Goal: Task Accomplishment & Management: Use online tool/utility

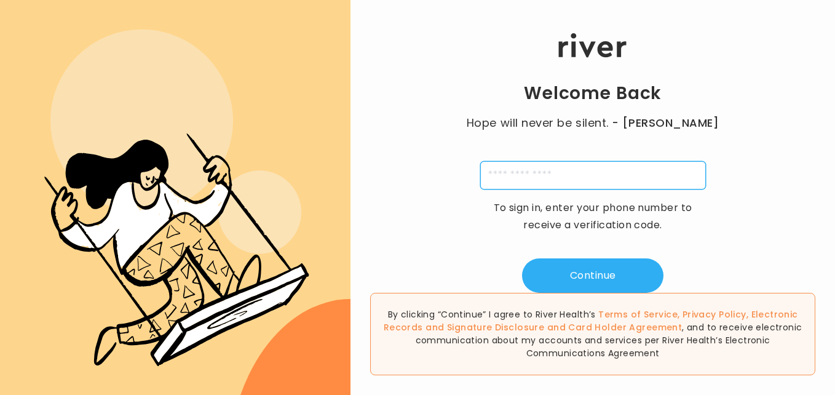
click at [602, 170] on input "tel" at bounding box center [593, 175] width 226 height 28
type input "**********"
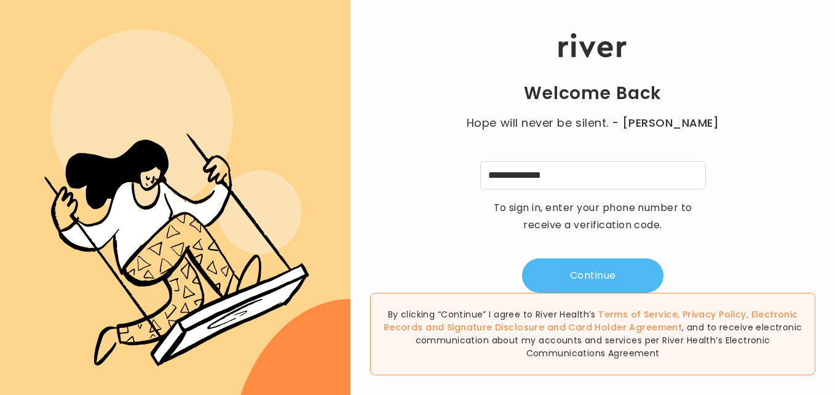
click at [594, 275] on button "Continue" at bounding box center [592, 275] width 141 height 34
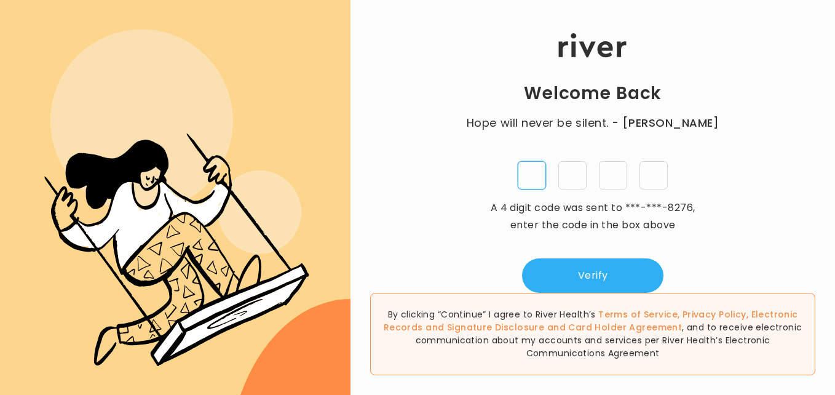
click at [530, 183] on input "tel" at bounding box center [532, 175] width 28 height 28
paste input "*"
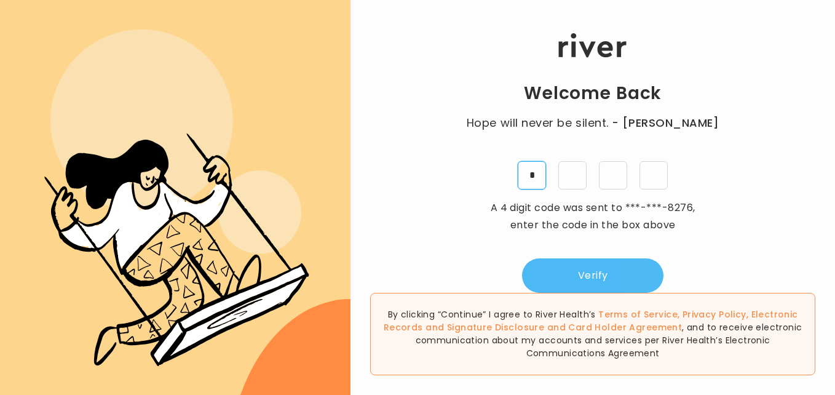
type input "*"
click at [615, 275] on button "Verify" at bounding box center [592, 275] width 141 height 34
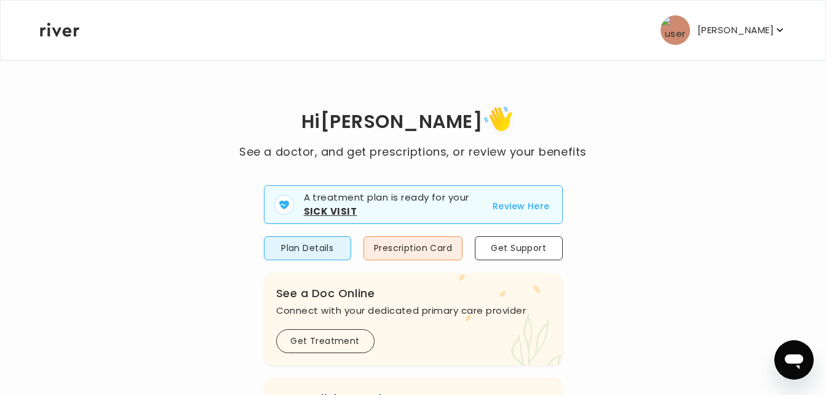
click at [516, 208] on button "Review Here" at bounding box center [520, 206] width 57 height 15
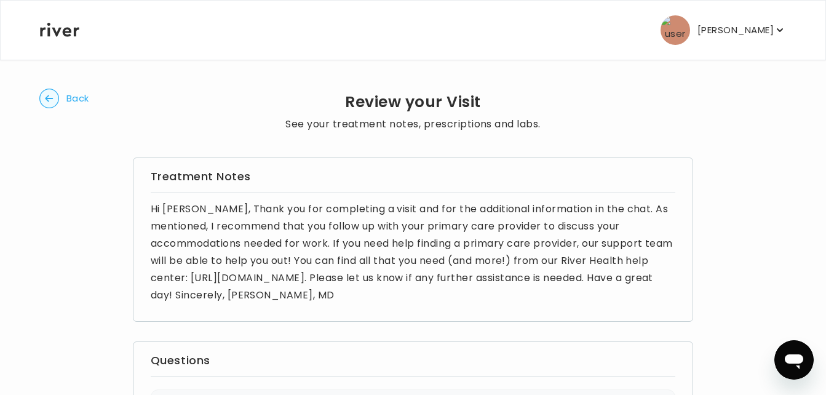
click at [52, 97] on circle "button" at bounding box center [49, 98] width 19 height 19
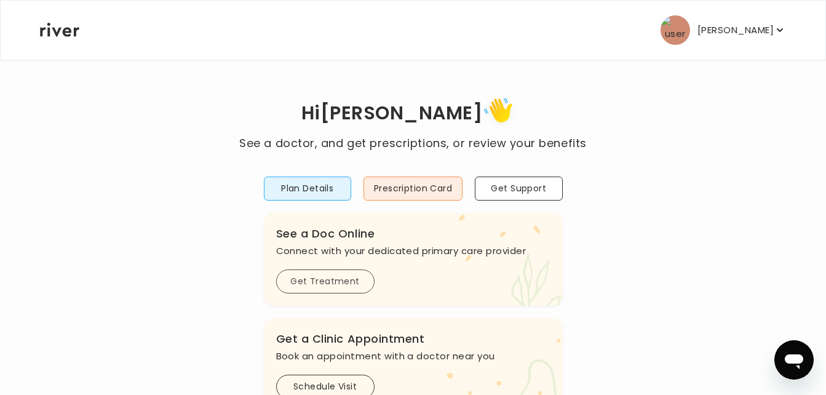
click at [348, 282] on button "Get Treatment" at bounding box center [325, 281] width 98 height 24
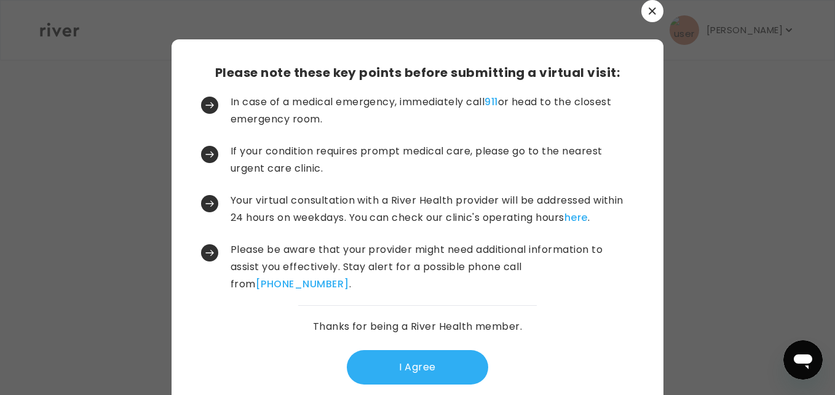
click at [433, 368] on button "I Agree" at bounding box center [417, 367] width 141 height 34
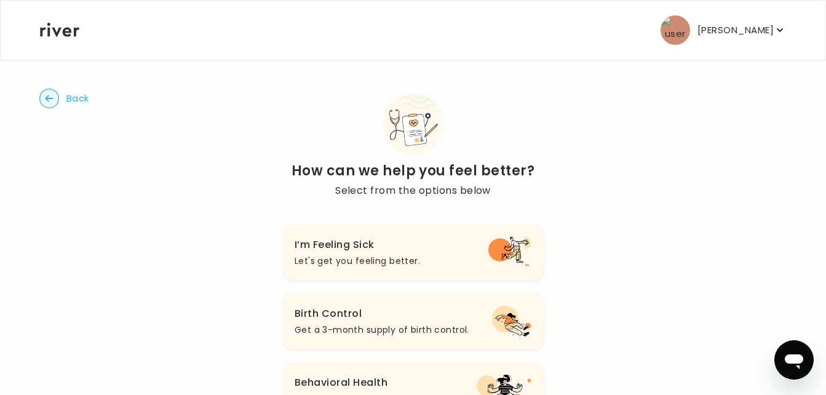
click at [349, 253] on p "Let's get you feeling better." at bounding box center [356, 260] width 125 height 15
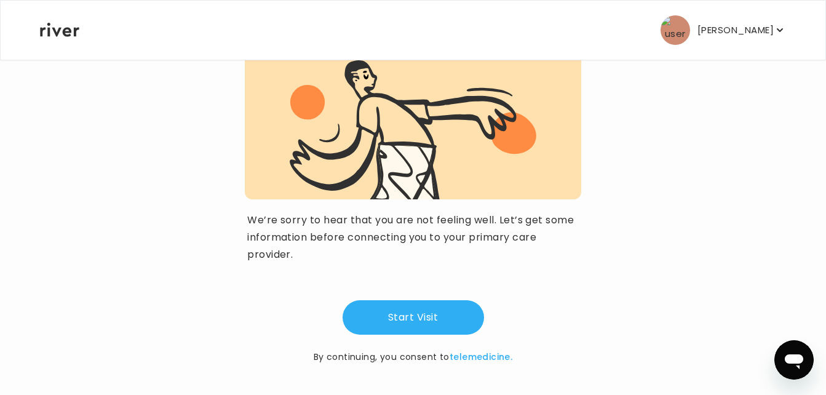
scroll to position [143, 0]
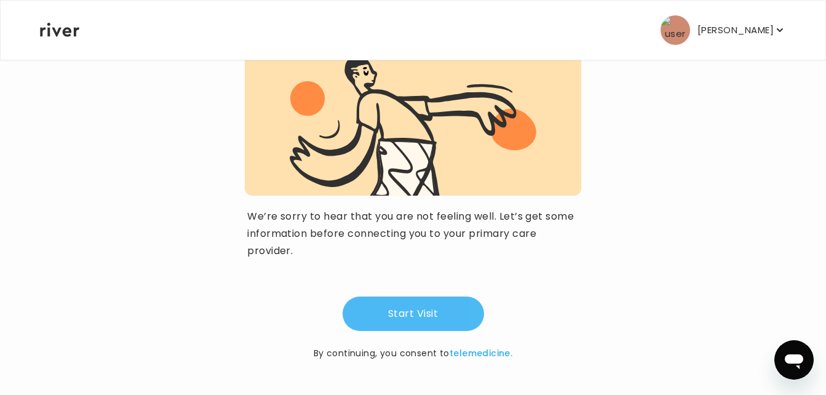
click at [409, 310] on button "Start Visit" at bounding box center [412, 313] width 141 height 34
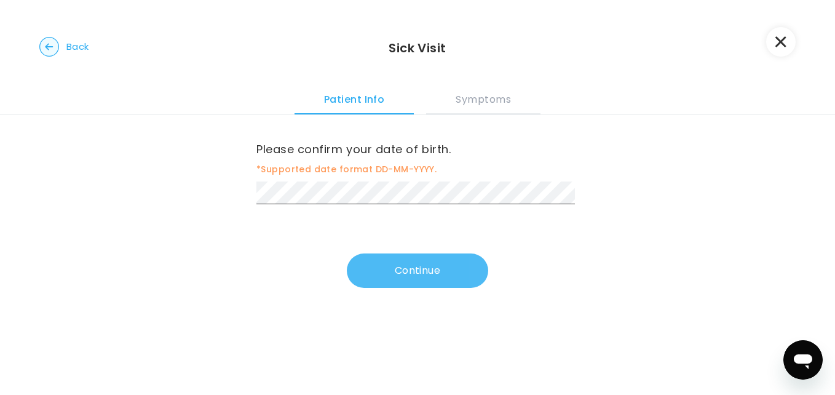
click at [412, 269] on button "Continue" at bounding box center [417, 270] width 141 height 34
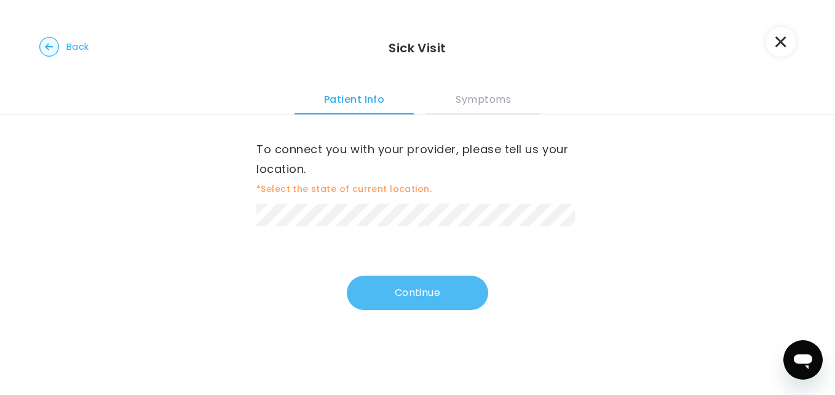
click at [431, 290] on button "Continue" at bounding box center [417, 292] width 141 height 34
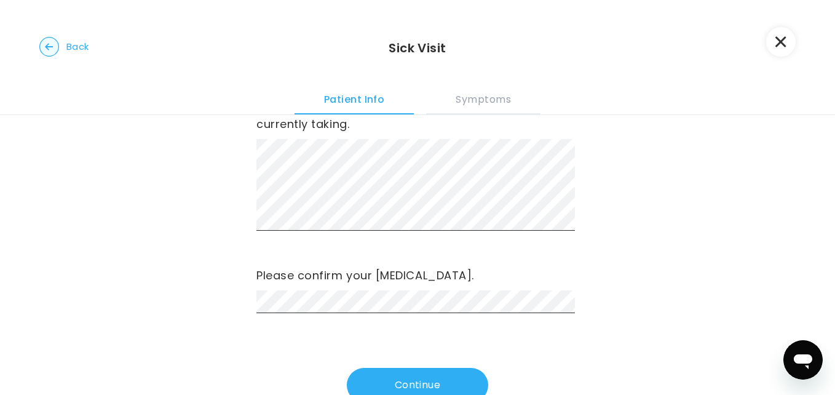
scroll to position [83, 0]
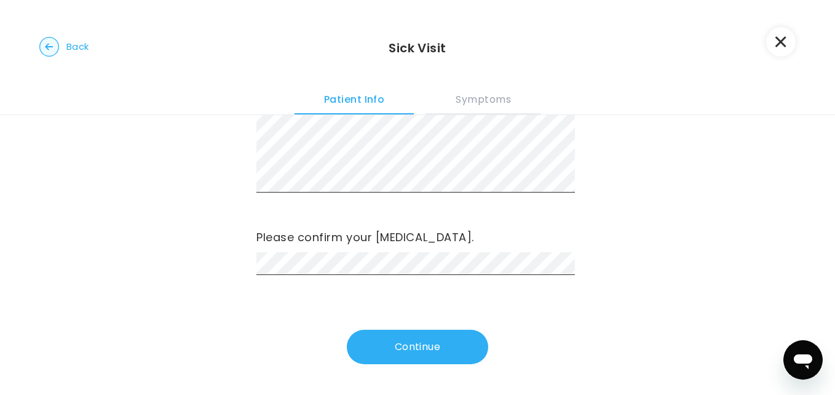
click at [435, 341] on button "Continue" at bounding box center [417, 346] width 141 height 34
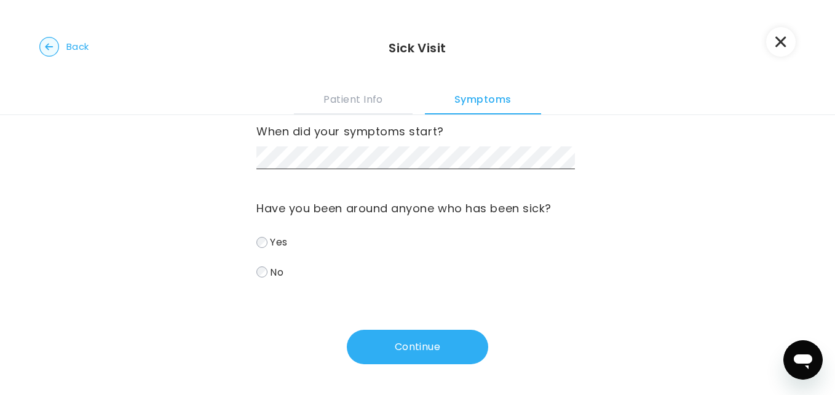
scroll to position [0, 0]
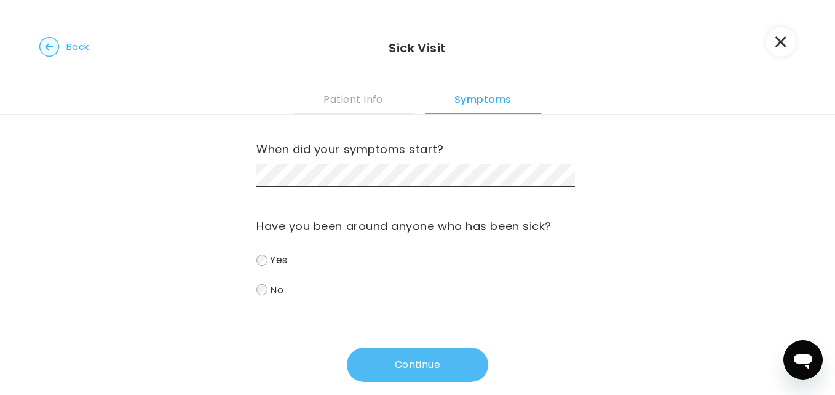
click at [427, 371] on button "Continue" at bounding box center [417, 364] width 141 height 34
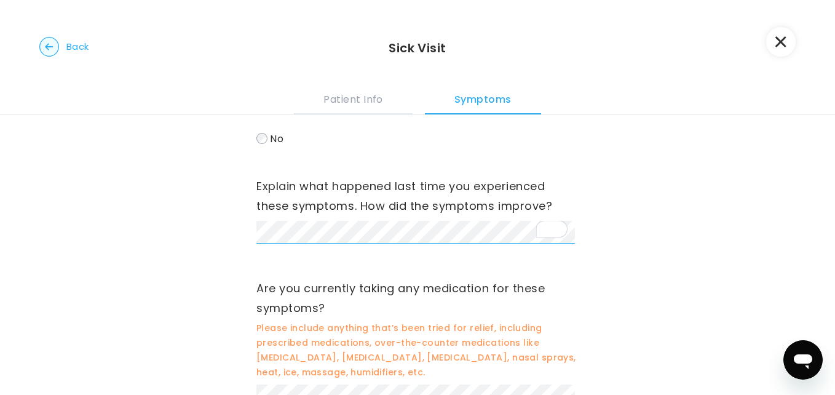
scroll to position [242, 0]
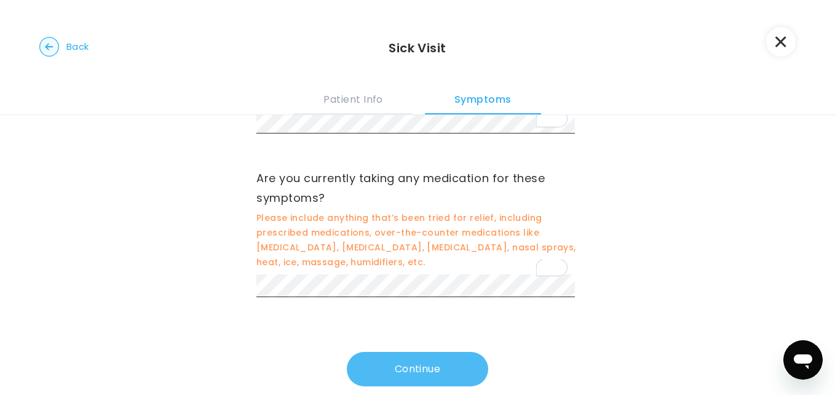
click at [440, 357] on button "Continue" at bounding box center [417, 369] width 141 height 34
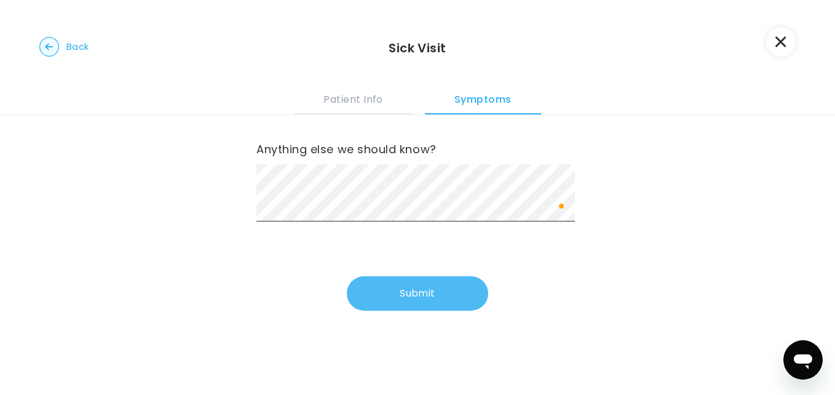
click at [438, 291] on button "Submit" at bounding box center [417, 293] width 141 height 34
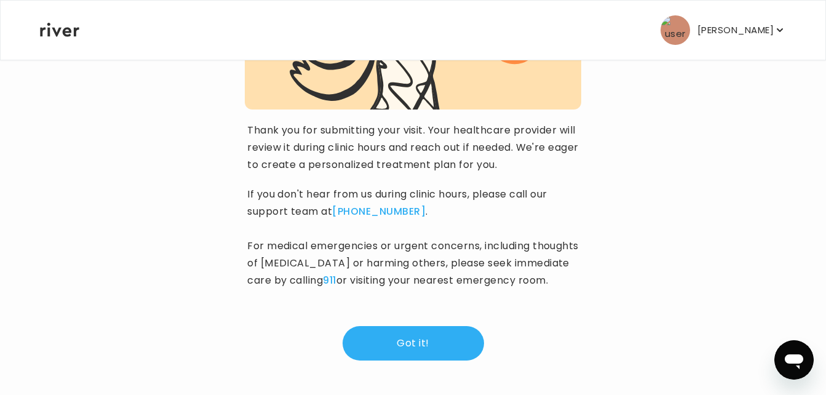
scroll to position [221, 0]
click at [456, 346] on button "Got it!" at bounding box center [412, 343] width 141 height 34
